Goal: Submit feedback/report problem

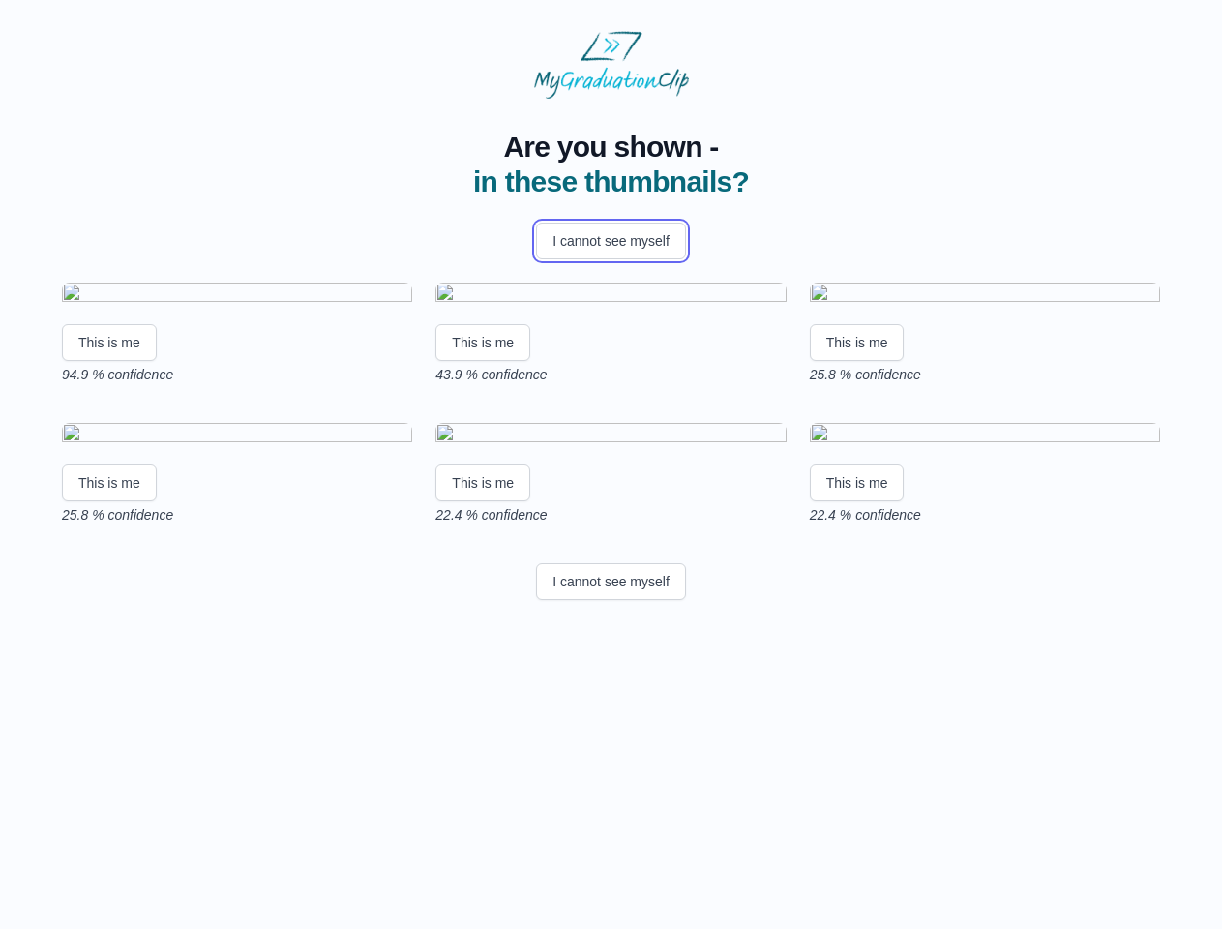
click at [611, 241] on button "I cannot see myself" at bounding box center [611, 241] width 150 height 37
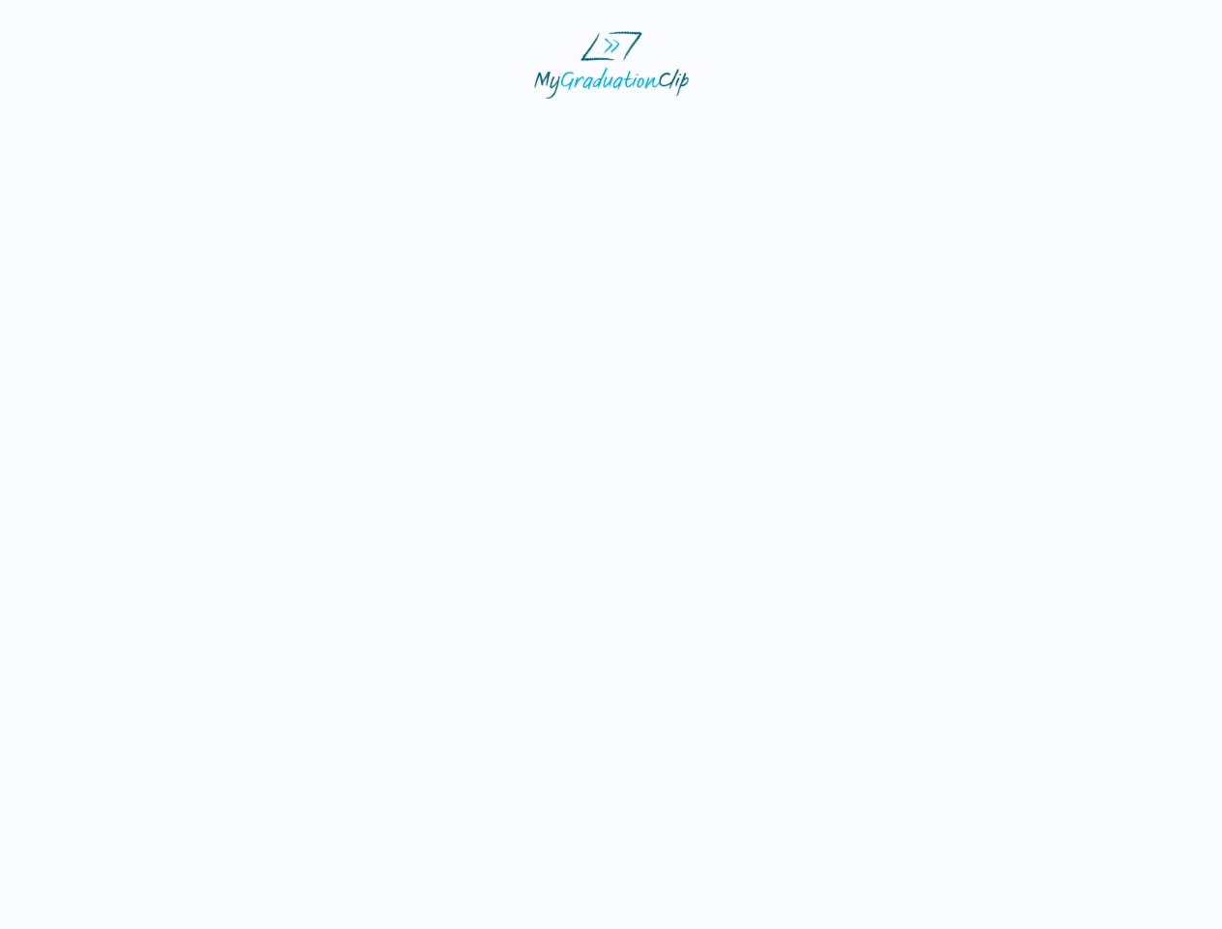
click at [109, 130] on html at bounding box center [611, 65] width 1222 height 130
click at [486, 130] on html at bounding box center [611, 65] width 1222 height 130
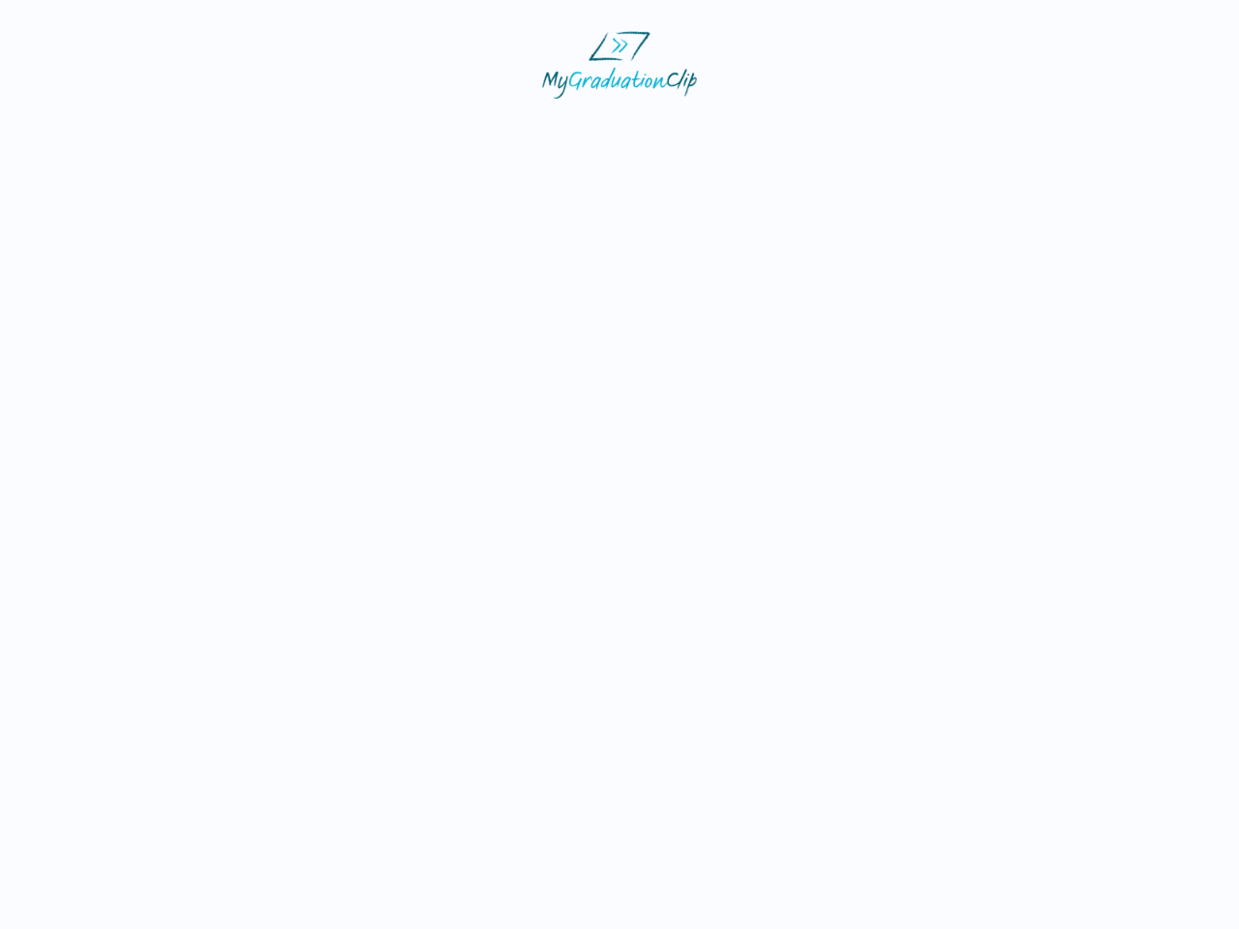
click at [862, 130] on html at bounding box center [619, 65] width 1239 height 130
click at [109, 130] on html at bounding box center [619, 65] width 1239 height 130
click at [486, 130] on html at bounding box center [619, 65] width 1239 height 130
click at [862, 130] on html at bounding box center [619, 65] width 1239 height 130
click at [611, 130] on html at bounding box center [619, 65] width 1239 height 130
